Goal: Transaction & Acquisition: Purchase product/service

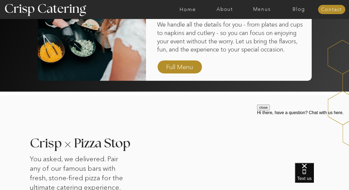
scroll to position [424, 0]
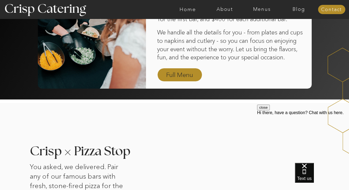
click at [185, 73] on nav "Full Menu" at bounding box center [179, 74] width 31 height 9
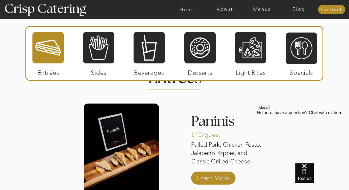
scroll to position [507, 0]
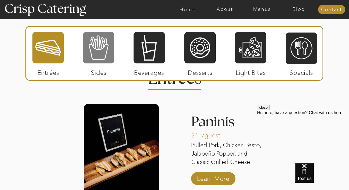
click at [104, 50] on div at bounding box center [98, 47] width 31 height 32
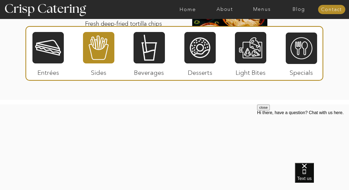
scroll to position [857, 0]
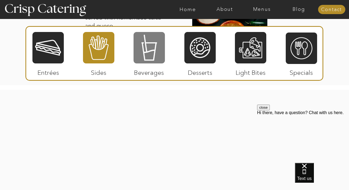
click at [147, 49] on div at bounding box center [149, 47] width 31 height 32
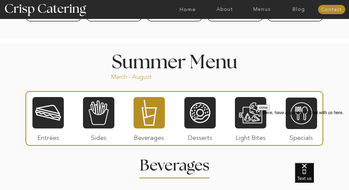
scroll to position [440, 0]
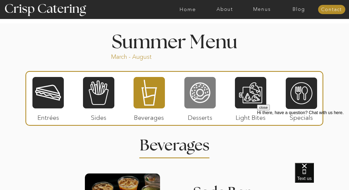
click at [202, 97] on div at bounding box center [200, 92] width 31 height 32
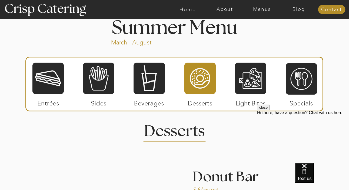
scroll to position [468, 0]
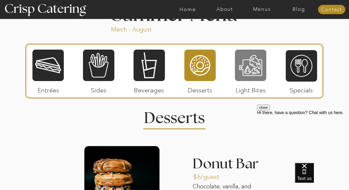
click at [247, 74] on div at bounding box center [250, 65] width 31 height 32
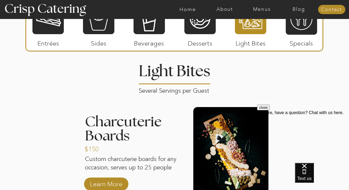
scroll to position [416, 0]
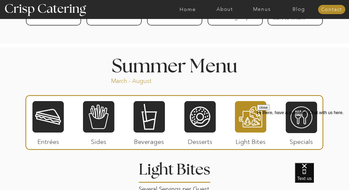
click at [300, 113] on div "close Hi there, have a question? Chat with us here." at bounding box center [303, 136] width 92 height 65
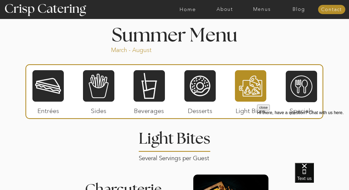
scroll to position [469, 0]
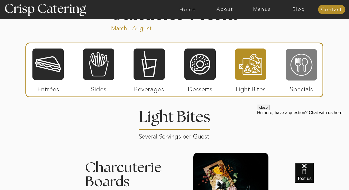
click at [303, 63] on div at bounding box center [301, 64] width 31 height 32
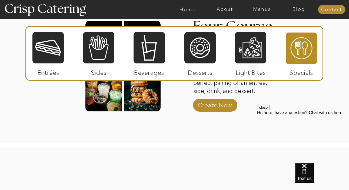
scroll to position [713, 0]
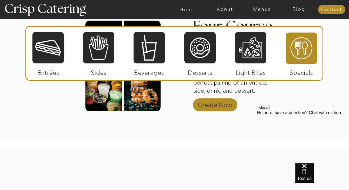
click at [226, 104] on p "Create Now" at bounding box center [215, 104] width 36 height 16
